Goal: Find specific page/section: Find specific page/section

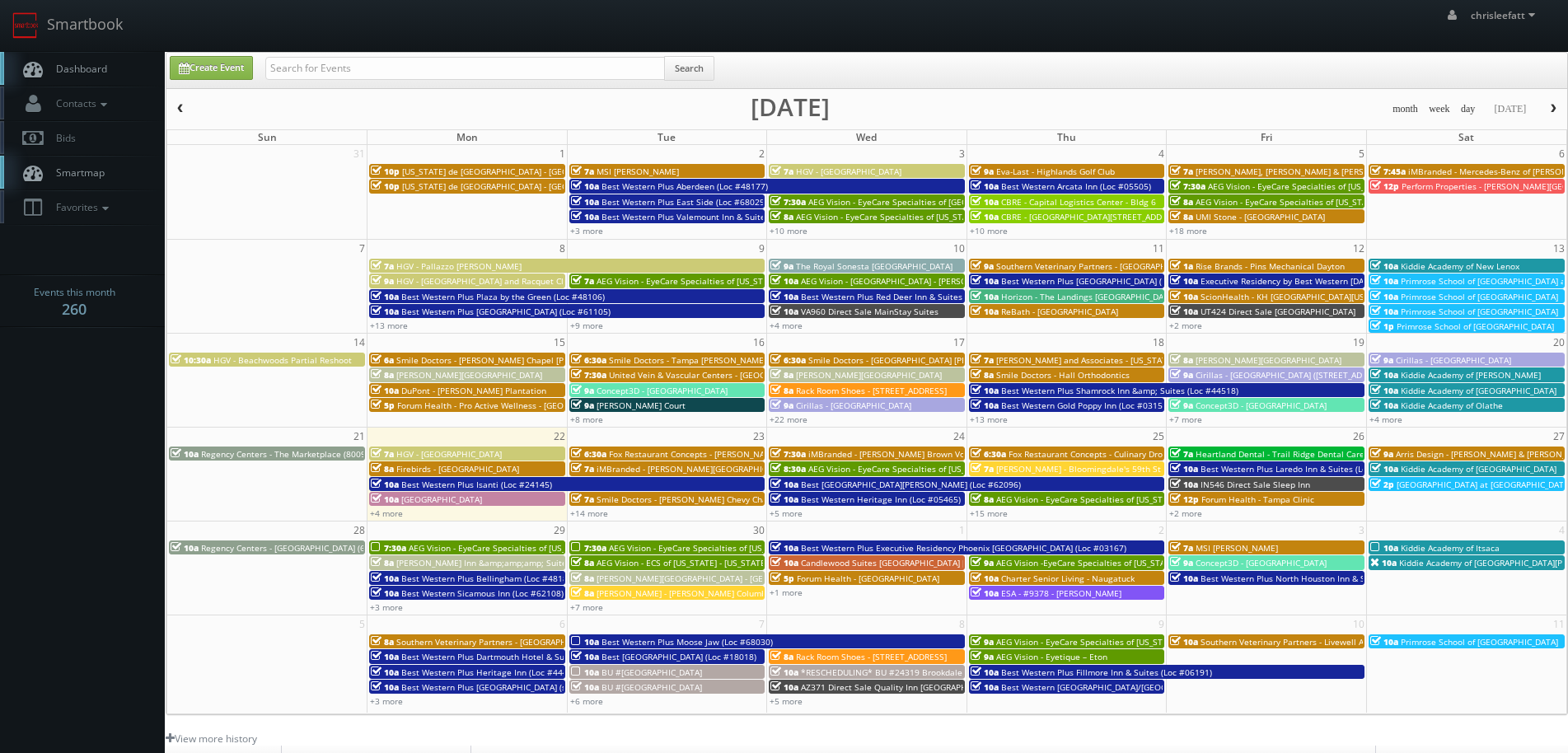
click at [389, 60] on input "text" at bounding box center [465, 68] width 400 height 23
click at [396, 65] on input "hampton" at bounding box center [465, 68] width 400 height 23
click at [398, 71] on input "hampton" at bounding box center [465, 68] width 400 height 23
click at [369, 66] on input "hampton" at bounding box center [465, 68] width 400 height 23
click at [366, 66] on input "hampton" at bounding box center [465, 68] width 400 height 23
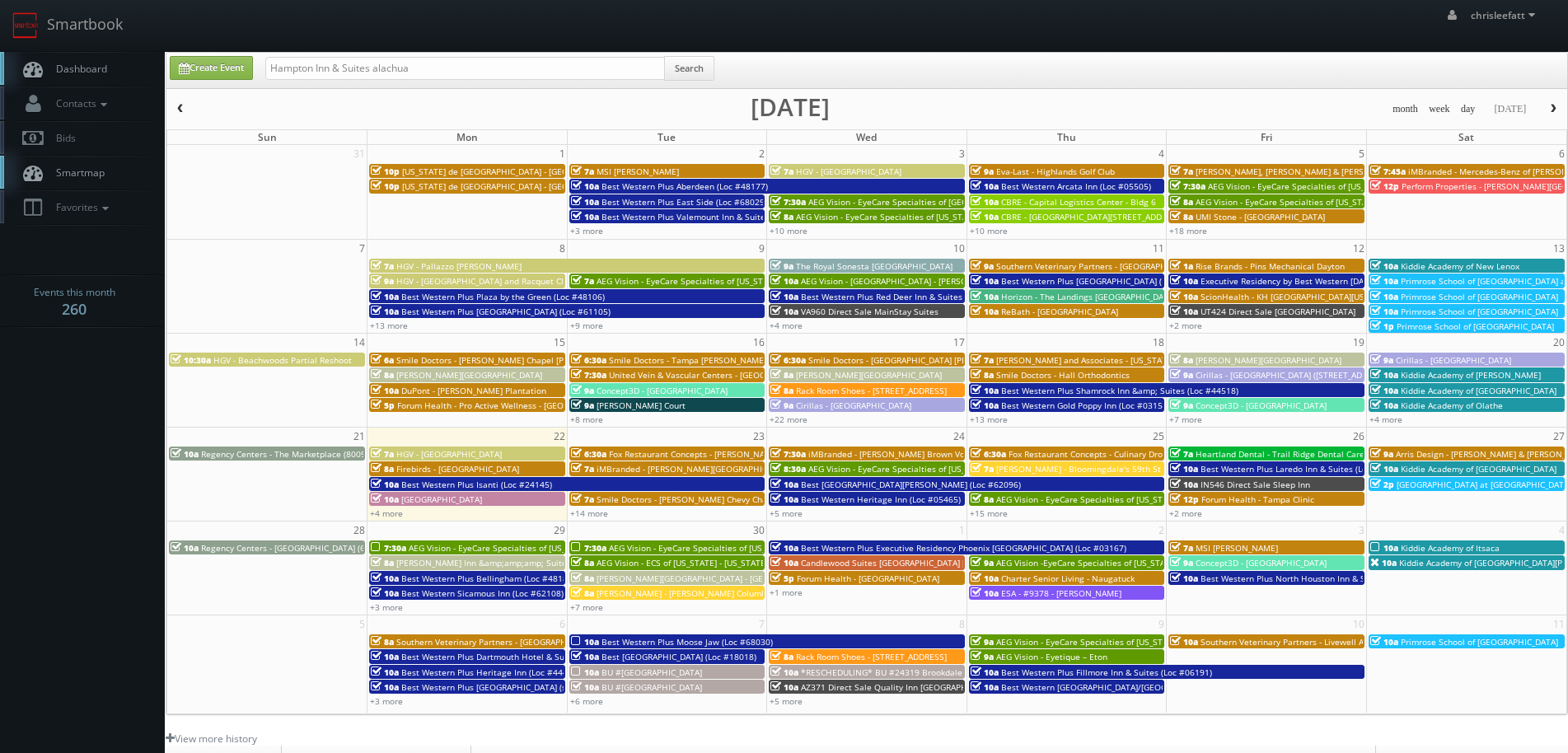
type input "Hampton Inn & Suites alachua"
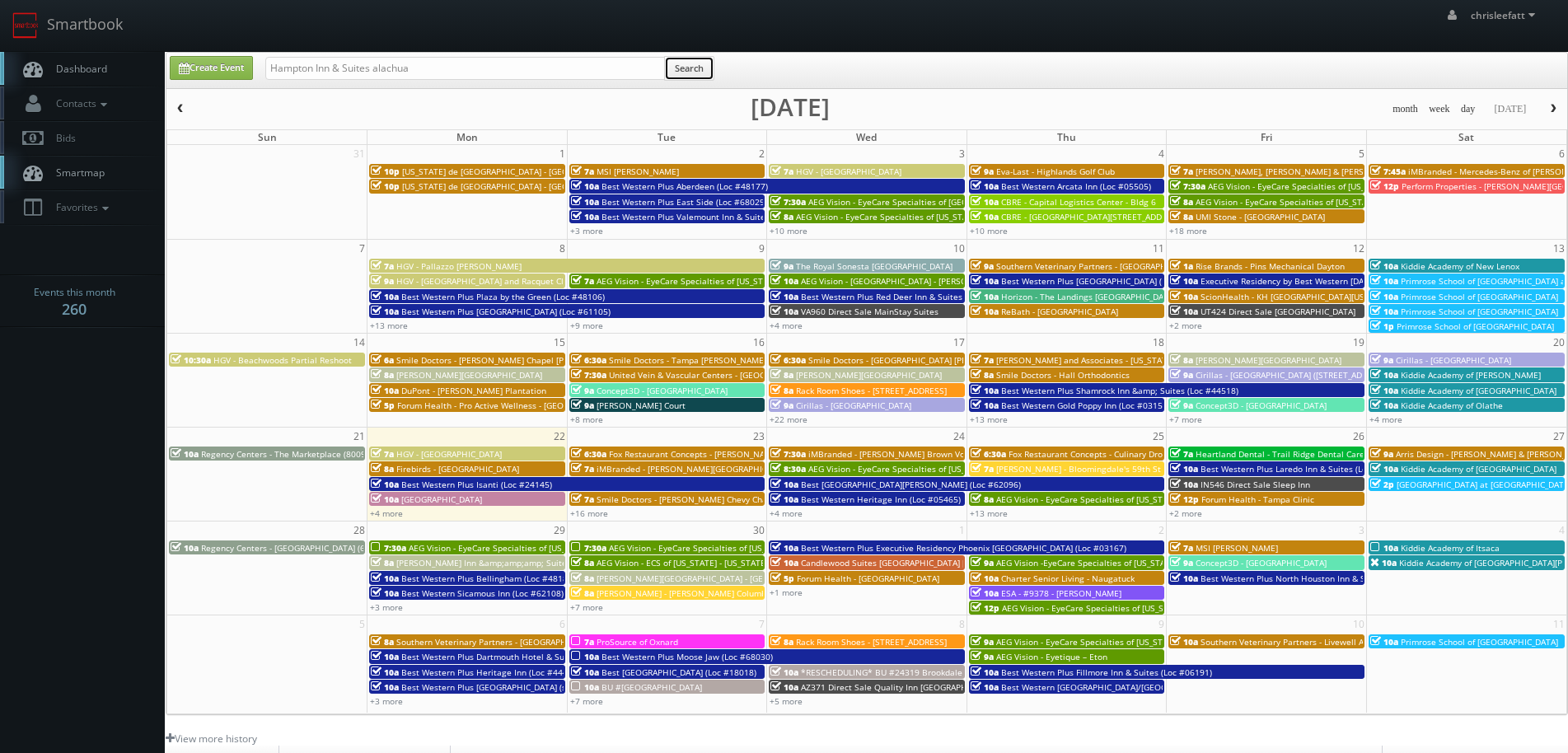
click at [713, 62] on button "Search" at bounding box center [689, 68] width 50 height 25
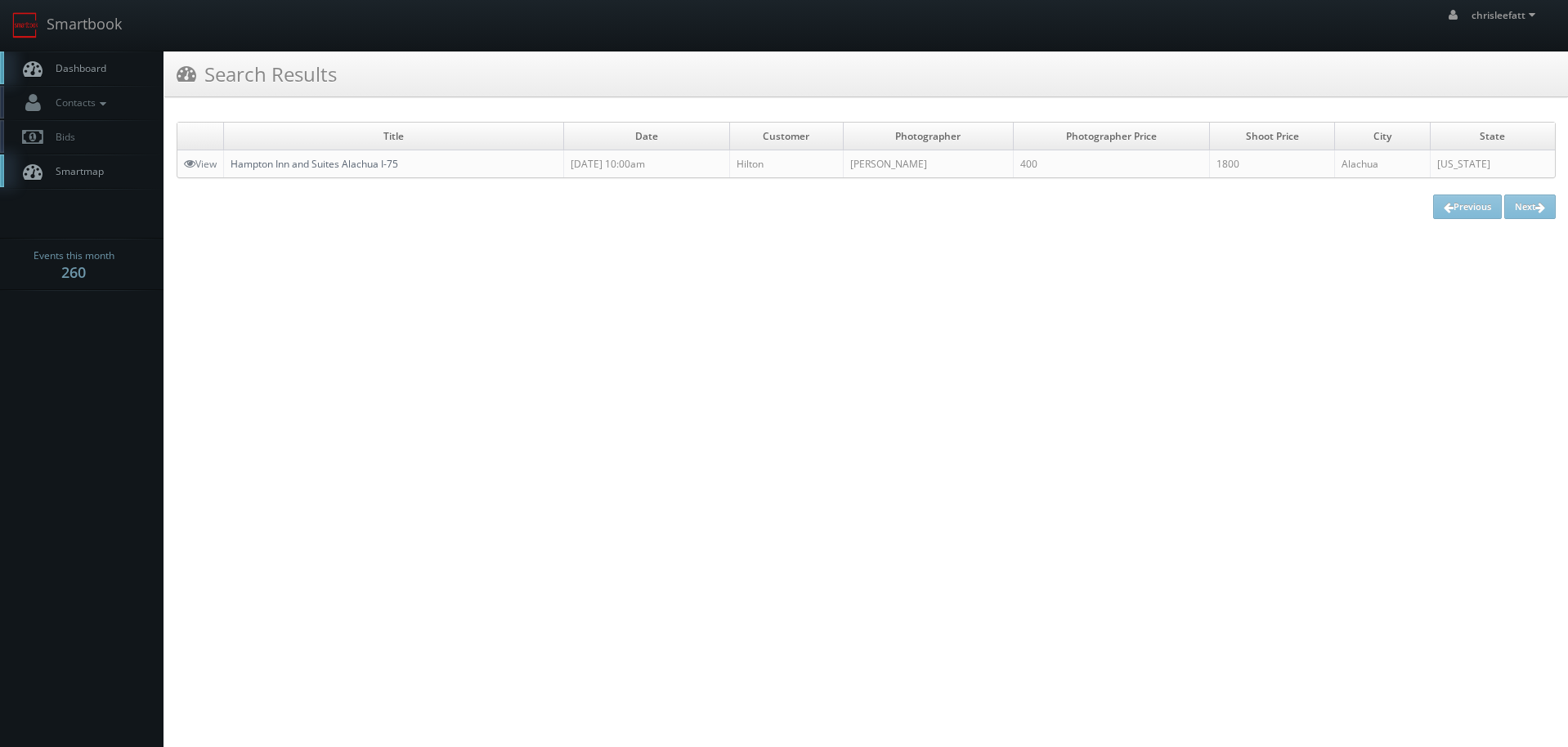
click at [336, 164] on link "Hampton Inn and Suites Alachua I-75" at bounding box center [313, 164] width 168 height 14
